Goal: Task Accomplishment & Management: Use online tool/utility

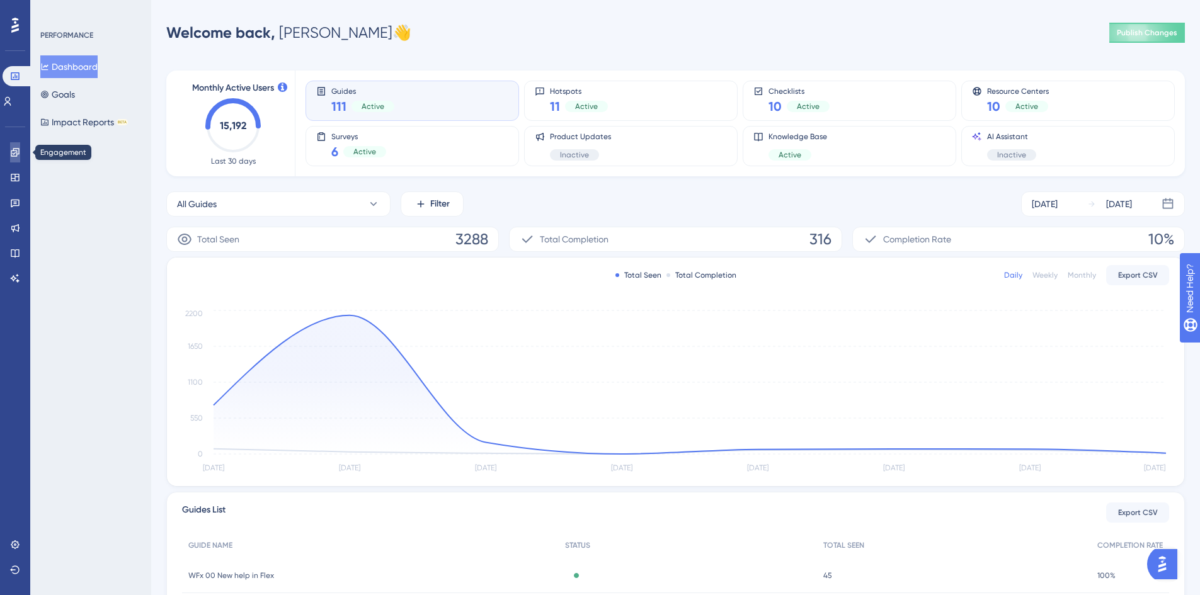
click at [15, 159] on link at bounding box center [15, 152] width 10 height 20
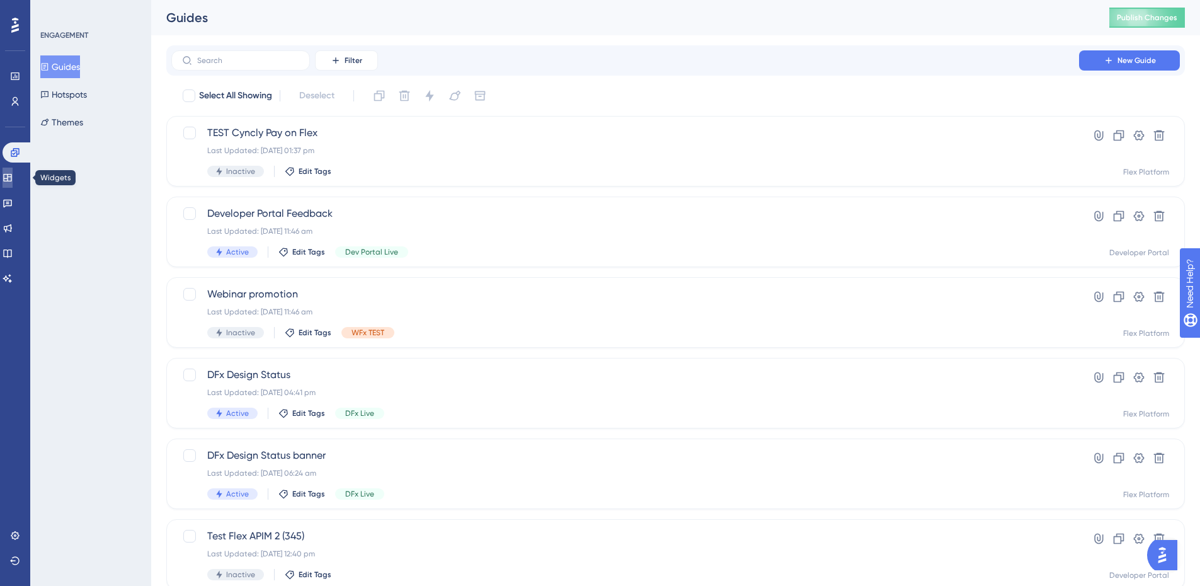
click at [11, 181] on icon at bounding box center [7, 178] width 8 height 8
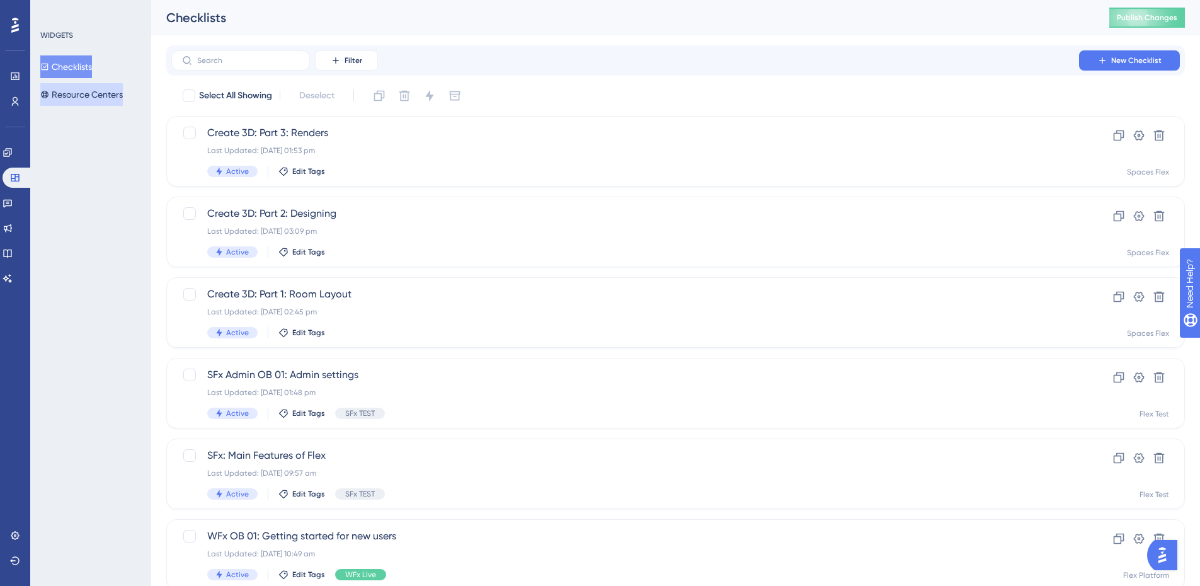
click at [94, 96] on button "Resource Centers" at bounding box center [81, 94] width 83 height 23
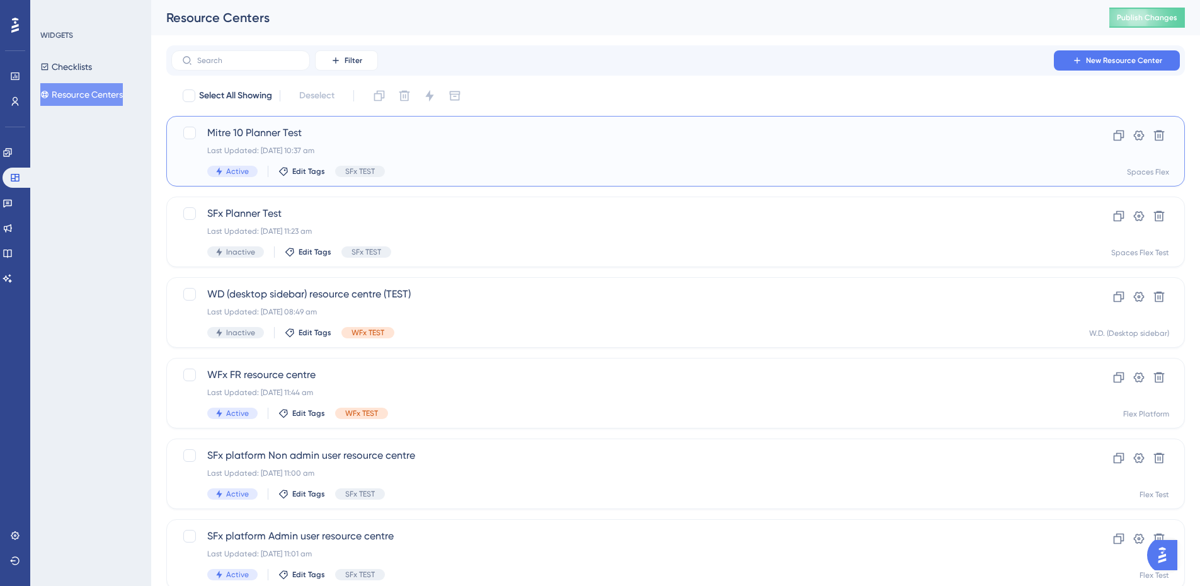
click at [400, 144] on div "Mitre 10 Planner Test Last Updated: [DATE] 10:37 am Active Edit Tags SFx TEST" at bounding box center [625, 151] width 836 height 52
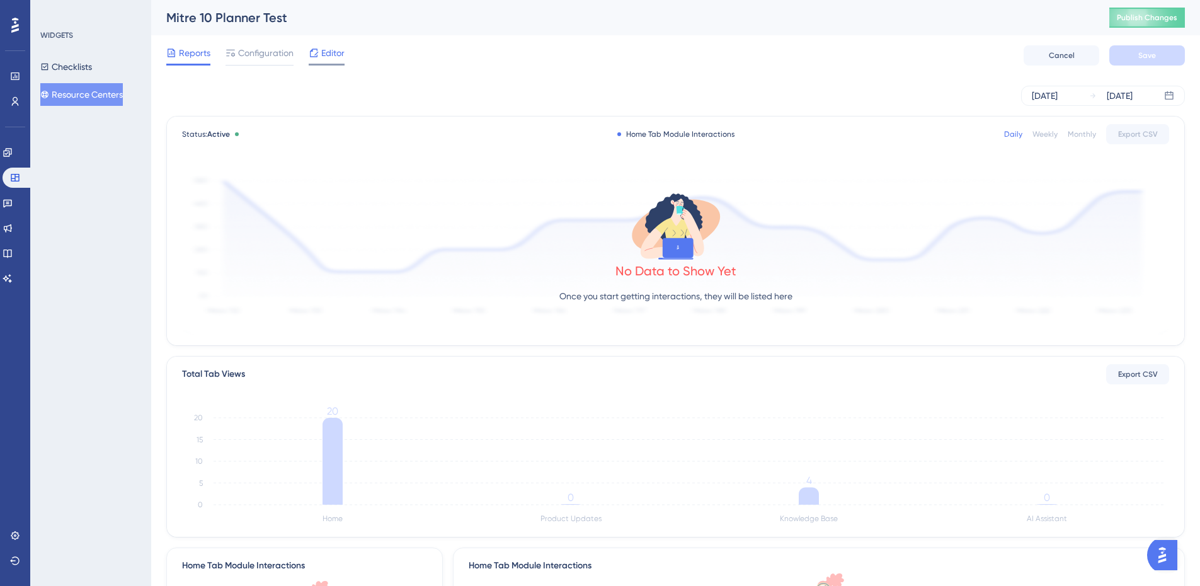
click at [328, 47] on span "Editor" at bounding box center [332, 52] width 23 height 15
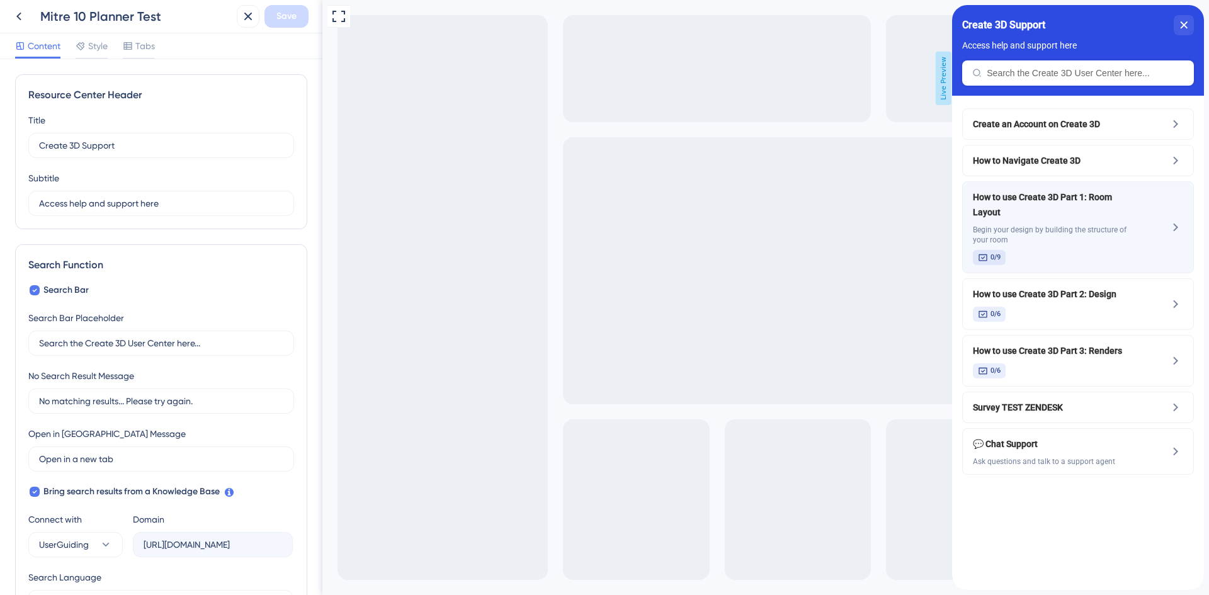
click at [1076, 230] on div "How to use Create 3D Part 1: Room Layout Begin your design by building the stru…" at bounding box center [1057, 228] width 168 height 76
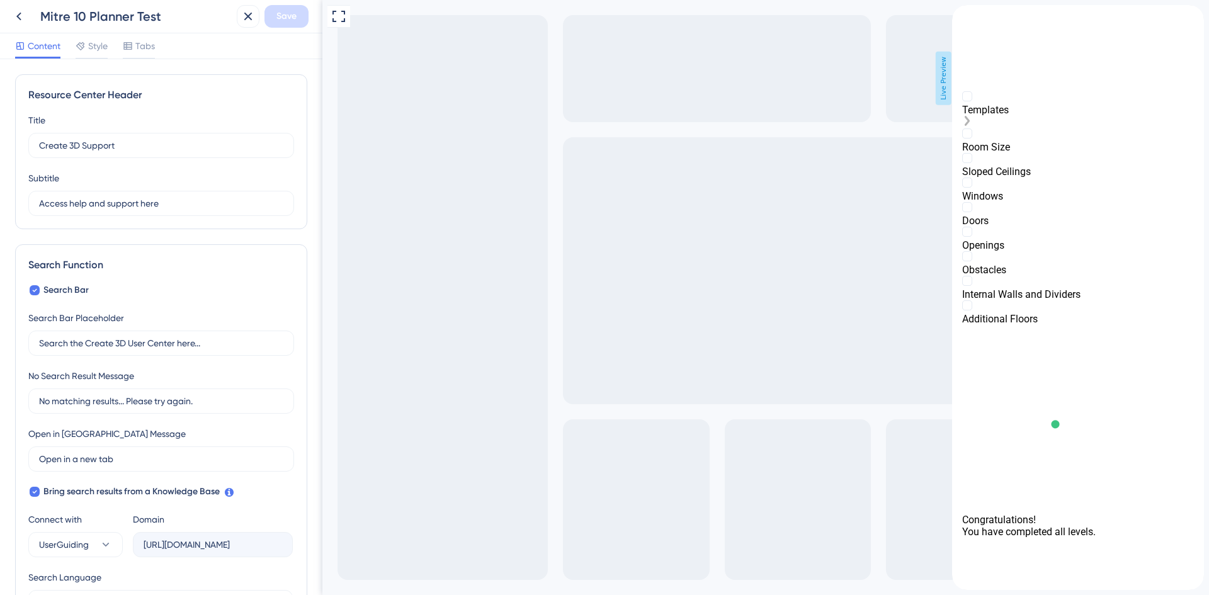
click at [964, 128] on div "Templates" at bounding box center [1078, 109] width 232 height 37
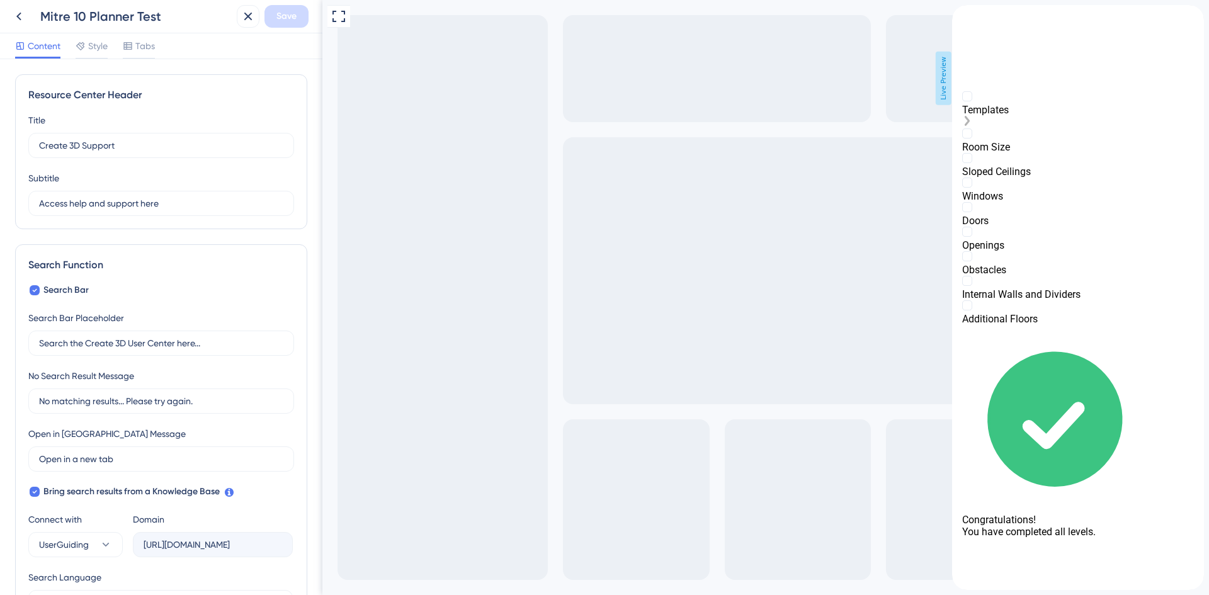
click at [1020, 116] on div "Templates" at bounding box center [1078, 110] width 232 height 12
click at [1176, 128] on div "Templates is incomplete." at bounding box center [1078, 122] width 232 height 13
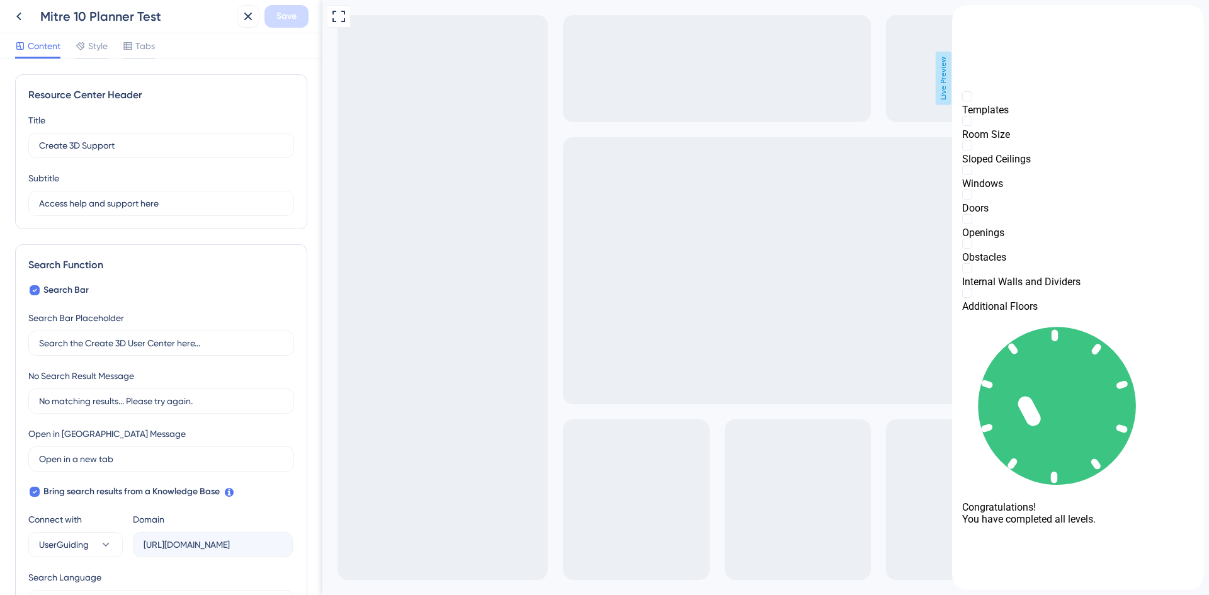
click at [974, 18] on div "back to header" at bounding box center [1078, 11] width 252 height 13
